Goal: Transaction & Acquisition: Purchase product/service

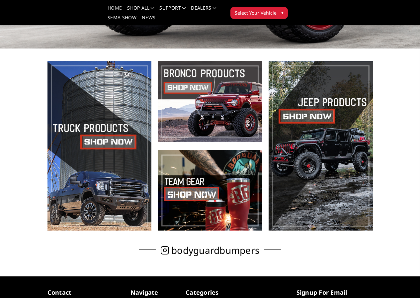
scroll to position [199, 0]
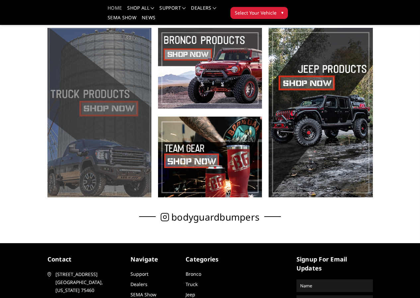
click at [78, 133] on span at bounding box center [99, 112] width 104 height 169
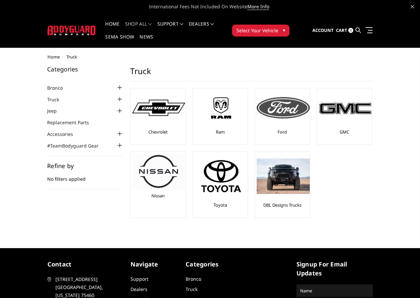
click at [257, 108] on div at bounding box center [283, 108] width 53 height 36
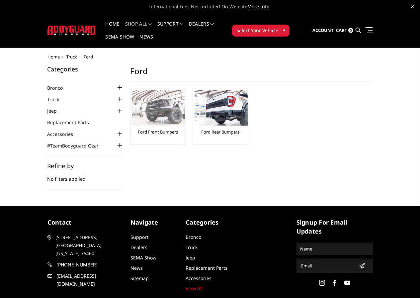
click at [132, 107] on img at bounding box center [158, 108] width 53 height 36
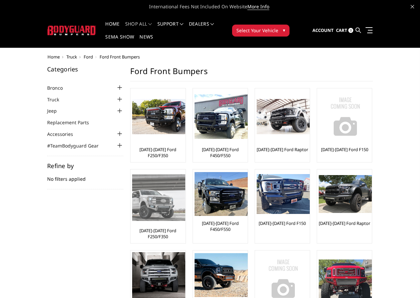
click at [185, 174] on img at bounding box center [158, 197] width 53 height 46
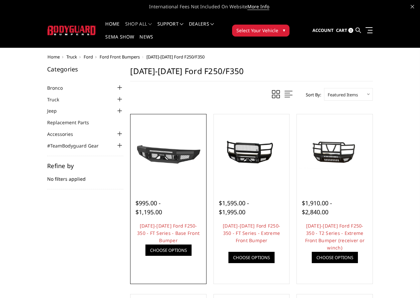
click at [0, 0] on link "Quick view" at bounding box center [0, 0] width 0 height 0
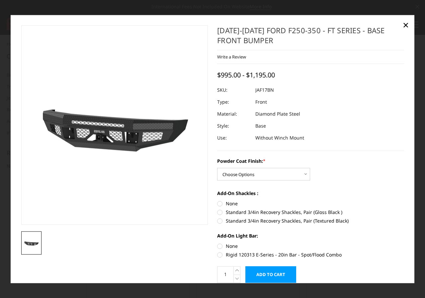
scroll to position [26, 0]
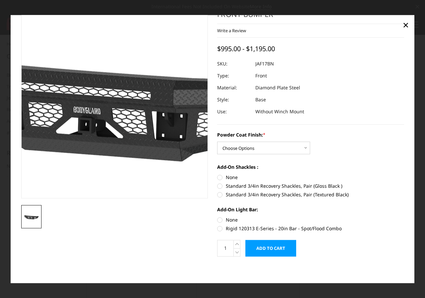
click at [104, 123] on img at bounding box center [126, 93] width 425 height 239
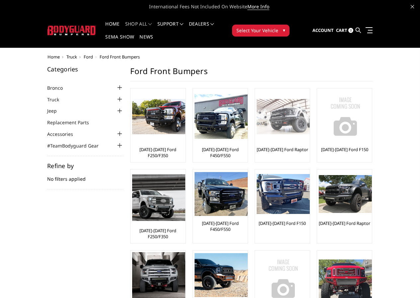
click at [257, 106] on img at bounding box center [283, 117] width 53 height 36
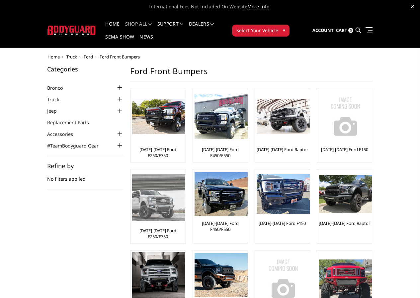
click at [185, 174] on img at bounding box center [158, 197] width 53 height 46
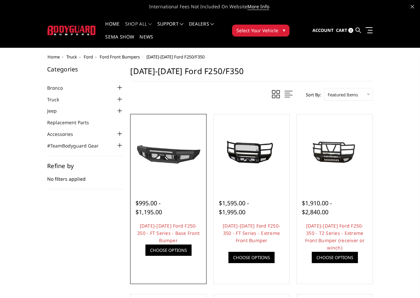
click at [145, 256] on link "Choose Options" at bounding box center [168, 249] width 46 height 11
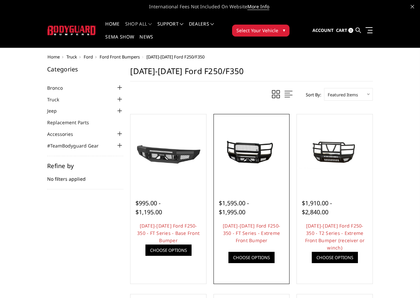
click at [0, 0] on img at bounding box center [0, 0] width 0 height 0
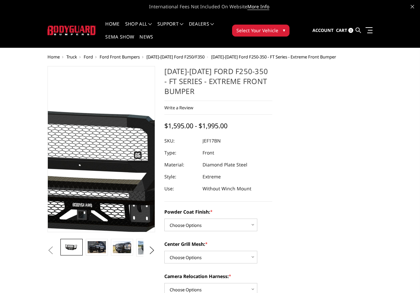
click at [87, 166] on img at bounding box center [106, 166] width 425 height 202
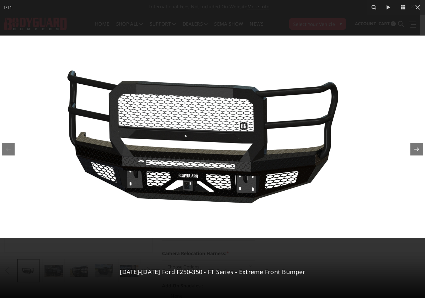
click at [415, 150] on icon at bounding box center [417, 149] width 8 height 8
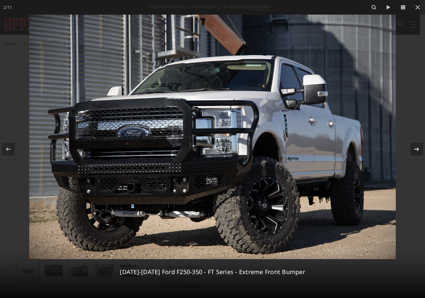
click at [415, 150] on div "2 / [PHONE_NUMBER][DATE][DATE] Ford F250-350 - FT Series - Extreme Front Bumper" at bounding box center [212, 149] width 425 height 298
click at [416, 149] on icon at bounding box center [416, 148] width 5 height 3
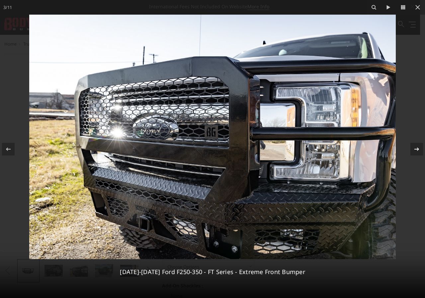
click at [416, 149] on icon at bounding box center [416, 148] width 5 height 3
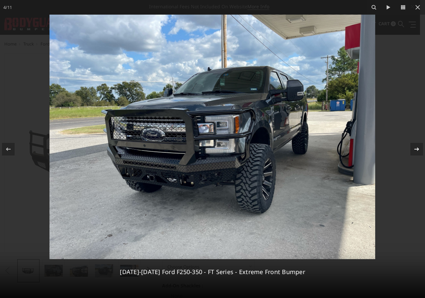
click at [416, 149] on icon at bounding box center [416, 148] width 5 height 3
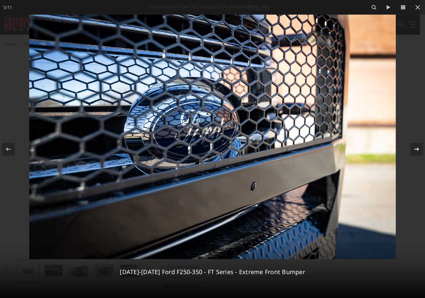
click at [416, 149] on icon at bounding box center [416, 148] width 5 height 3
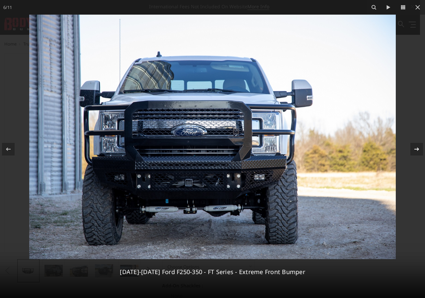
click at [416, 149] on icon at bounding box center [416, 148] width 5 height 3
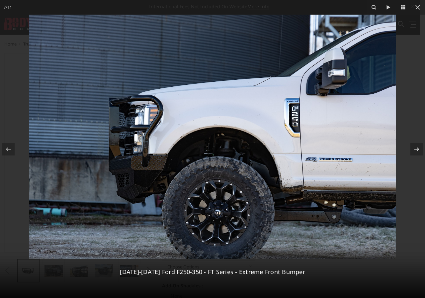
click at [416, 149] on icon at bounding box center [416, 148] width 5 height 3
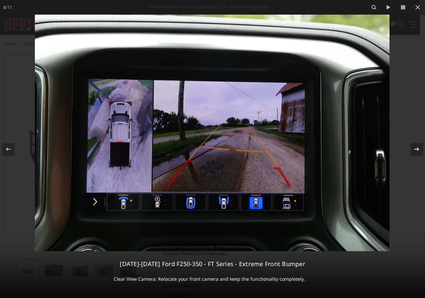
click at [416, 149] on icon at bounding box center [416, 148] width 5 height 3
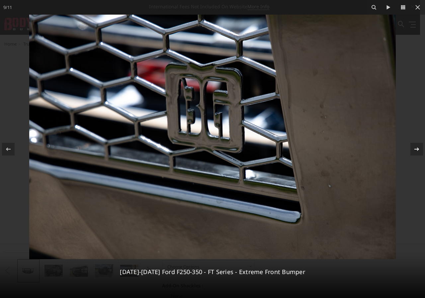
click at [416, 149] on icon at bounding box center [416, 148] width 5 height 3
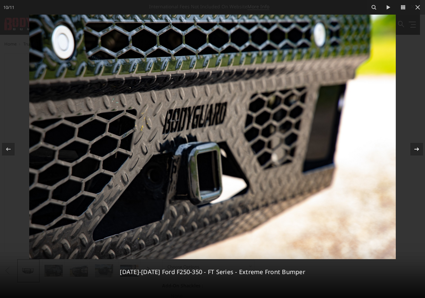
click at [416, 149] on icon at bounding box center [416, 148] width 5 height 3
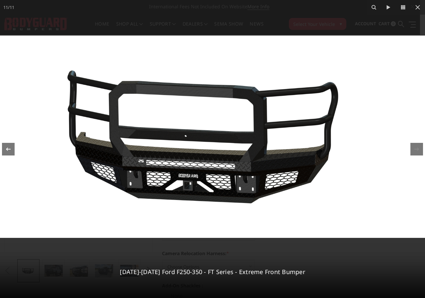
click at [8, 145] on icon at bounding box center [8, 149] width 8 height 8
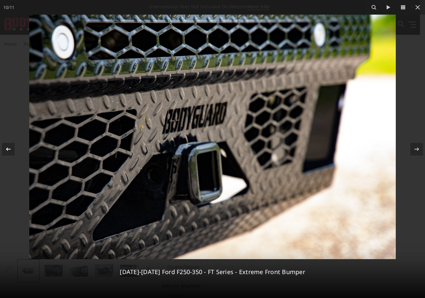
click at [10, 144] on div at bounding box center [8, 149] width 13 height 13
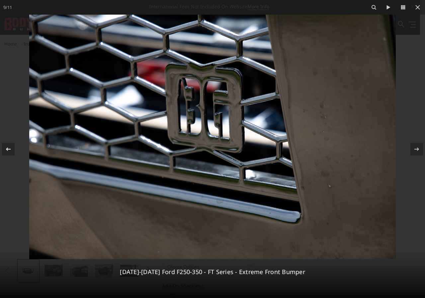
click at [13, 143] on div at bounding box center [8, 149] width 13 height 13
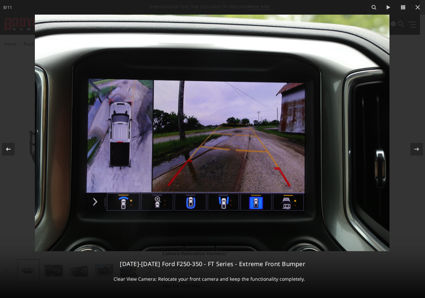
click at [15, 143] on button at bounding box center [11, 148] width 23 height 33
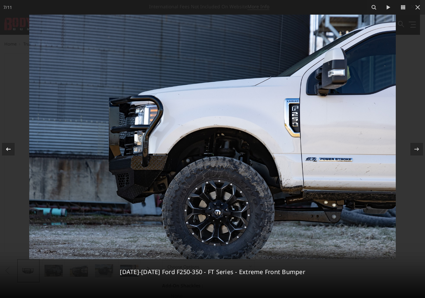
click at [19, 142] on button at bounding box center [11, 148] width 23 height 33
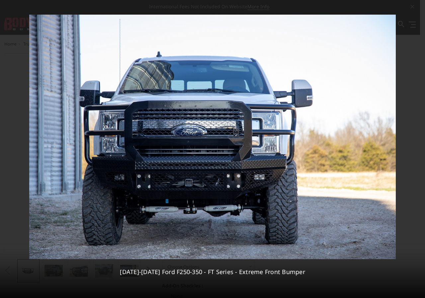
click at [19, 142] on div "6 / [PHONE_NUMBER][DATE][DATE] Ford F250-350 - FT Series - Extreme Front Bumper" at bounding box center [212, 149] width 425 height 298
click at [6, 149] on icon at bounding box center [8, 149] width 8 height 8
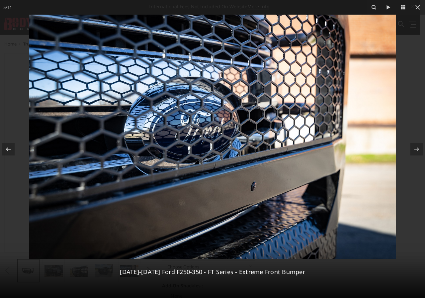
click at [8, 149] on icon at bounding box center [8, 148] width 5 height 3
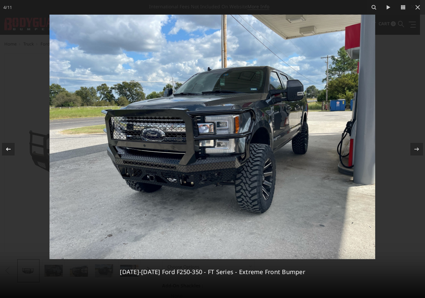
click at [9, 149] on icon at bounding box center [8, 148] width 5 height 3
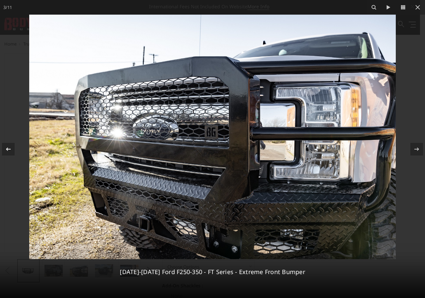
click at [9, 149] on icon at bounding box center [8, 148] width 5 height 3
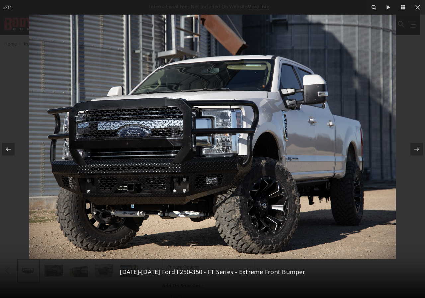
click at [10, 148] on icon at bounding box center [8, 149] width 8 height 8
